Goal: Task Accomplishment & Management: Use online tool/utility

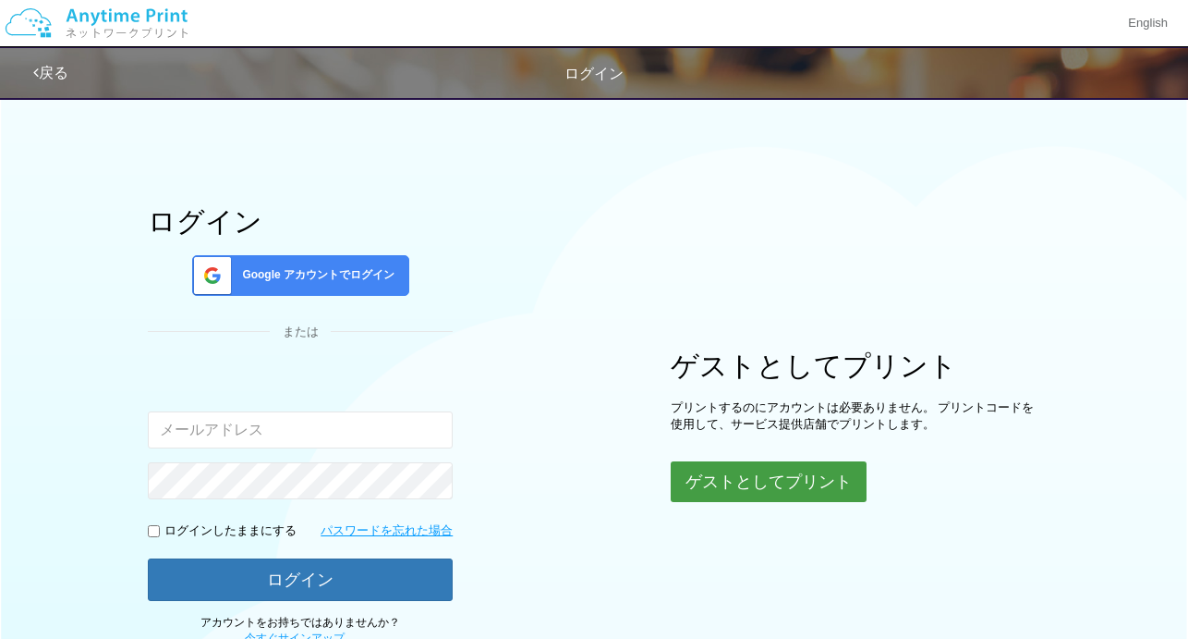
click at [745, 486] on button "ゲストとしてプリント" at bounding box center [769, 481] width 196 height 41
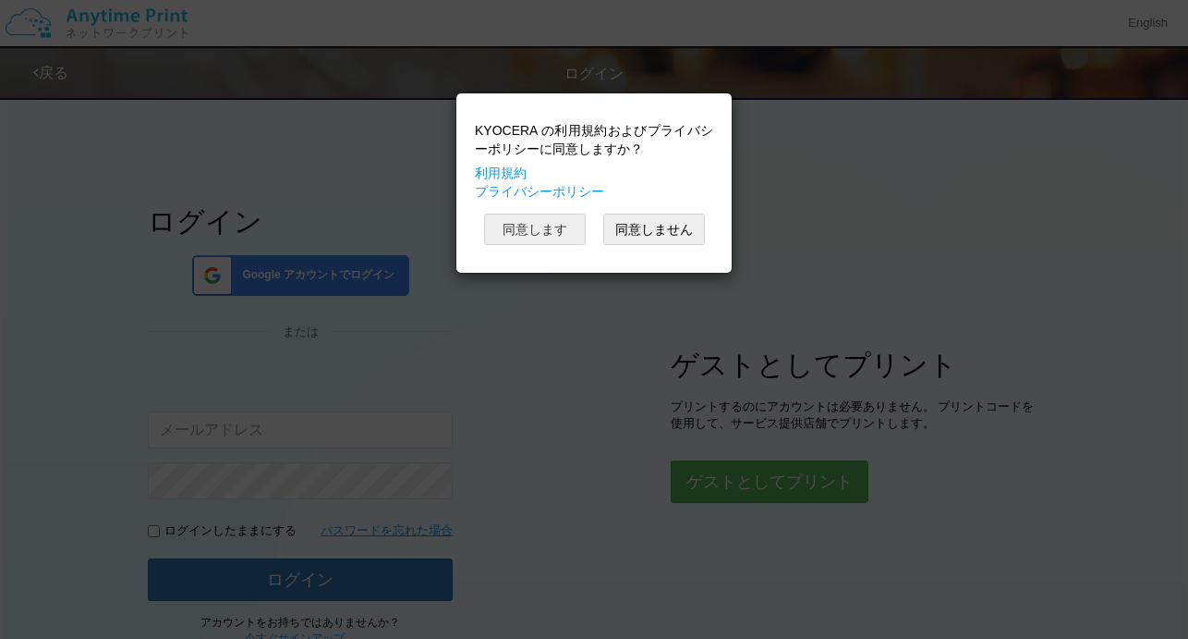
click at [542, 230] on button "同意します" at bounding box center [535, 228] width 102 height 31
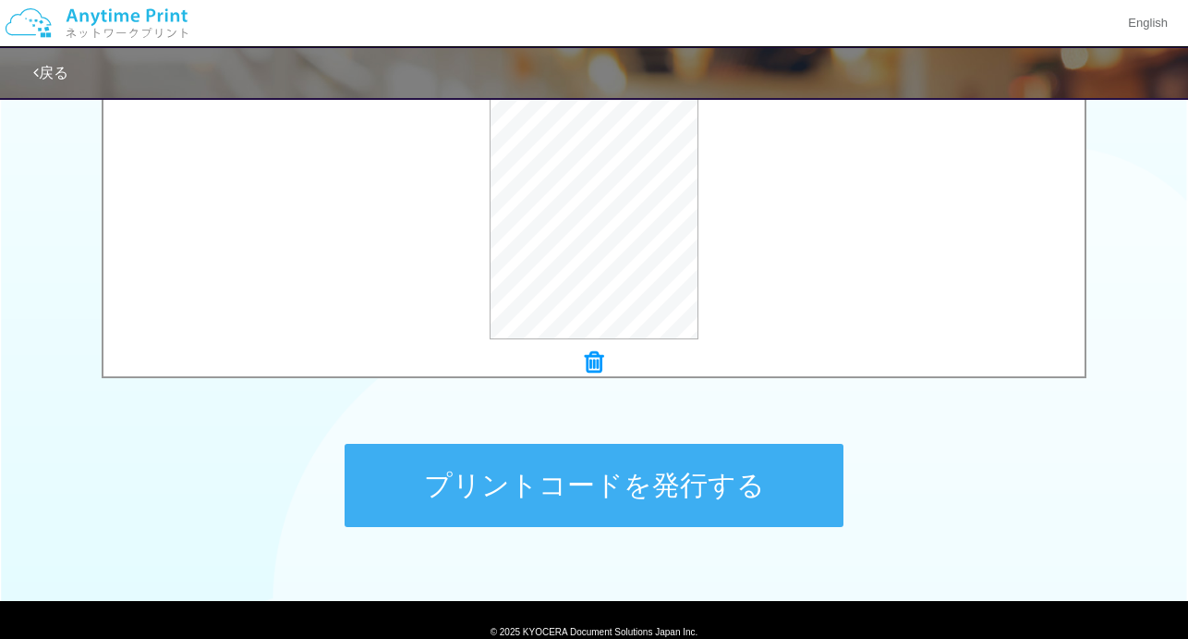
scroll to position [694, 0]
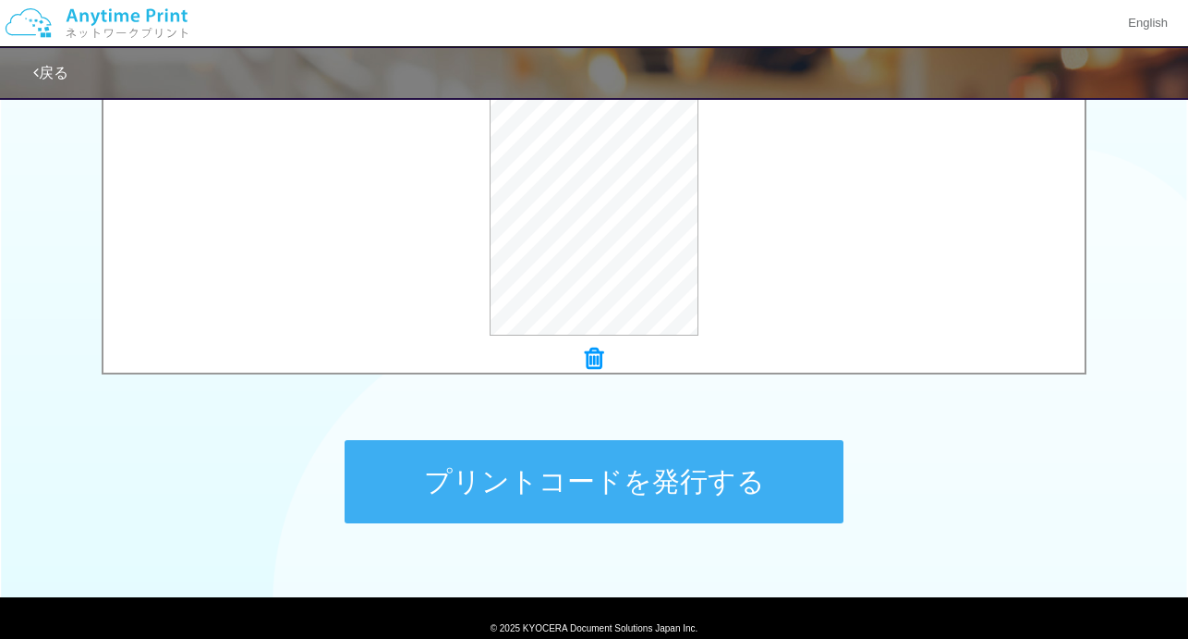
click at [681, 469] on button "プリントコードを発行する" at bounding box center [594, 481] width 499 height 83
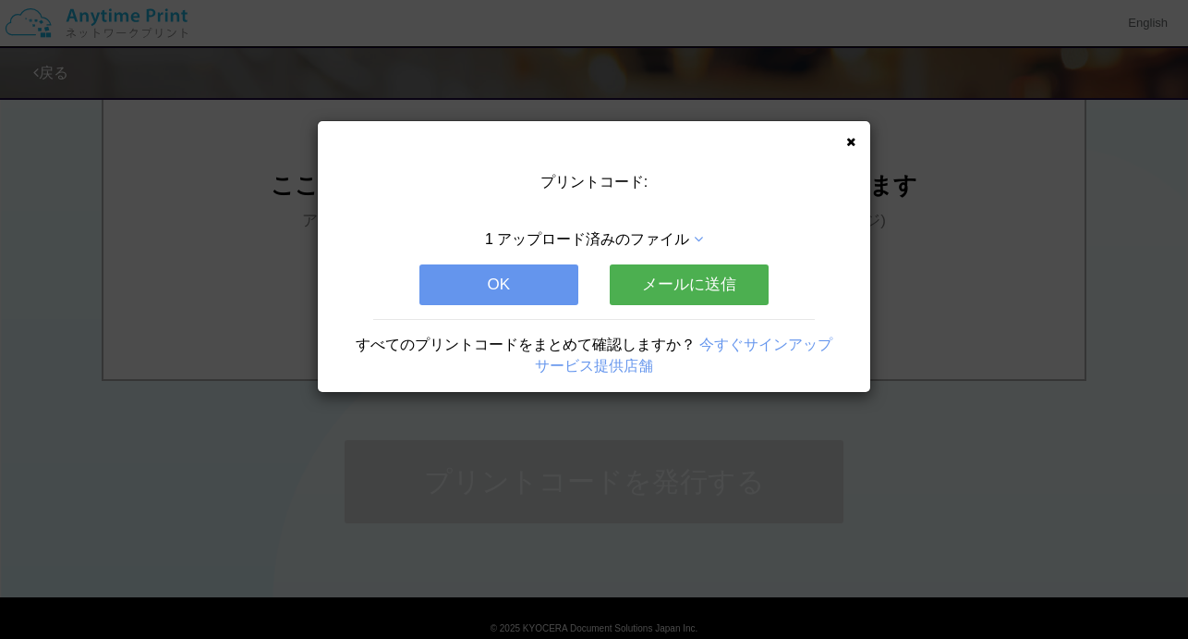
scroll to position [0, 0]
